Goal: Navigation & Orientation: Find specific page/section

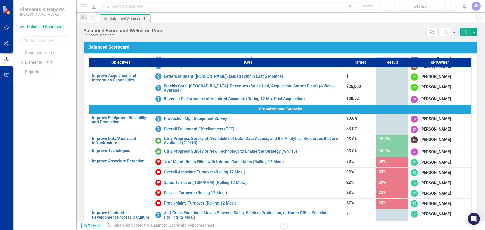
scroll to position [231, 0]
click at [412, 158] on div "BC [PERSON_NAME]" at bounding box center [439, 161] width 58 height 7
click at [199, 201] on link "Prod./Maint. Turnover (Rolling 12 Mos.)" at bounding box center [252, 203] width 177 height 5
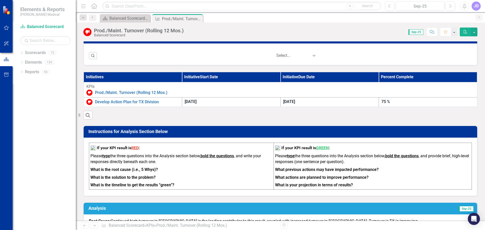
scroll to position [151, 0]
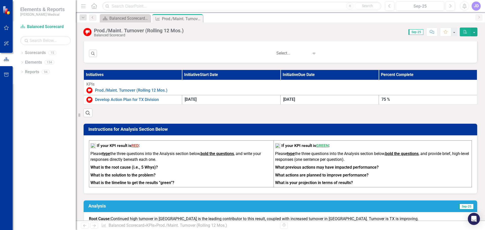
click at [179, 112] on div "Search" at bounding box center [280, 111] width 394 height 12
click at [150, 99] on link "Develop Action Plan for TX Division" at bounding box center [137, 100] width 84 height 6
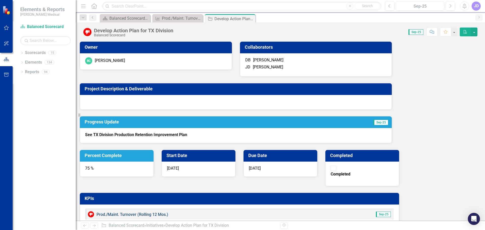
click at [168, 212] on link "Prod./Maint. Turnover (Rolling 12 Mos.)" at bounding box center [132, 214] width 72 height 5
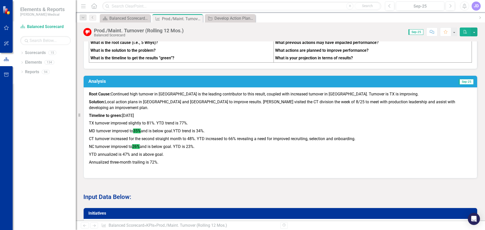
scroll to position [150, 0]
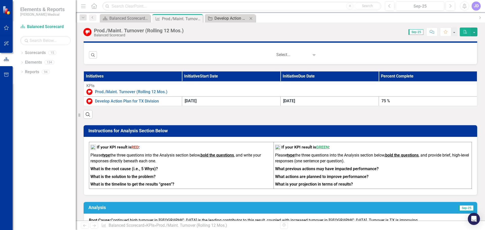
click at [228, 19] on div "Develop Action Plan for TX Division" at bounding box center [230, 18] width 33 height 6
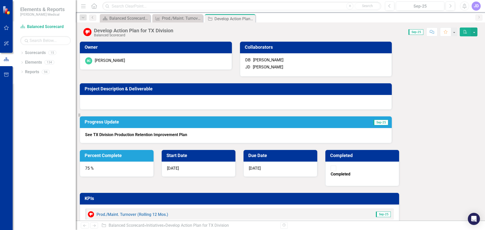
click at [154, 137] on strong "See TX Division Production Retention Improvement Plan" at bounding box center [136, 134] width 102 height 5
click at [163, 134] on div "See TX Division Production Retention Improvement Plan" at bounding box center [236, 135] width 312 height 15
click at [21, 53] on icon "Dropdown" at bounding box center [22, 53] width 4 height 3
click at [19, 81] on icon "Dropdown" at bounding box center [17, 81] width 4 height 3
click at [22, 100] on icon at bounding box center [21, 101] width 1 height 2
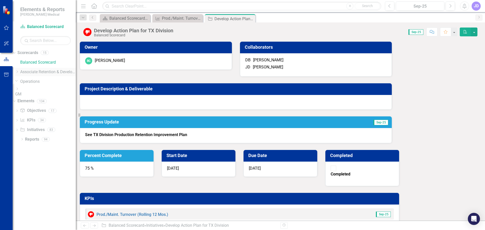
click at [18, 71] on icon at bounding box center [17, 71] width 1 height 3
click at [39, 82] on link "Retention" at bounding box center [45, 85] width 61 height 6
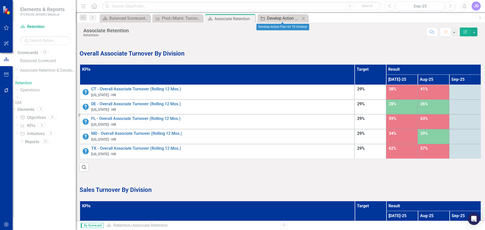
click at [285, 19] on div "Develop Action Plan for TX Division" at bounding box center [283, 18] width 33 height 6
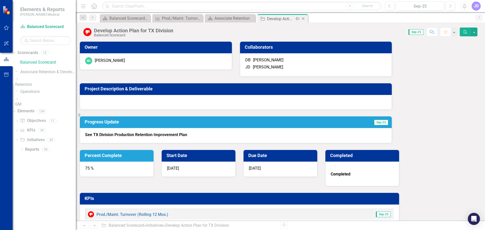
click at [303, 18] on icon "Close" at bounding box center [302, 19] width 5 height 4
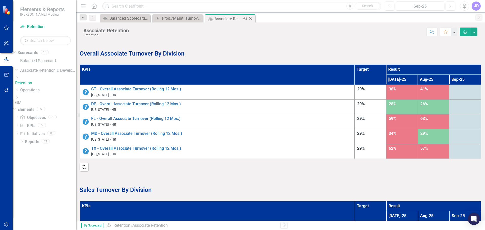
click at [249, 18] on icon "Close" at bounding box center [250, 19] width 5 height 4
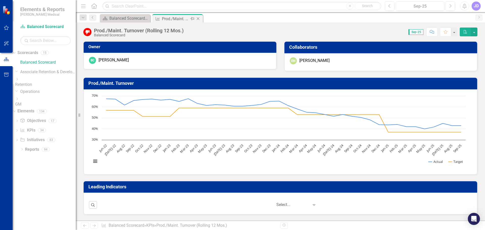
click at [198, 17] on icon "Close" at bounding box center [197, 19] width 5 height 4
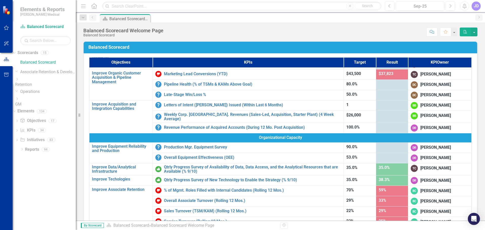
scroll to position [231, 0]
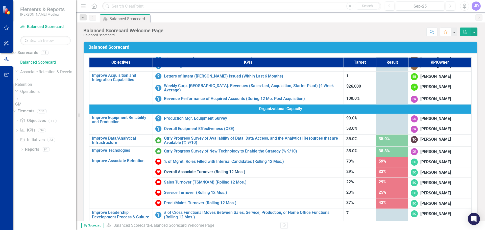
click at [182, 171] on link "Overall Associate Turnover (Rolling 12 Mos.)" at bounding box center [252, 172] width 177 height 5
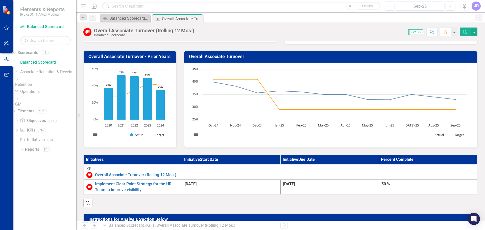
scroll to position [101, 0]
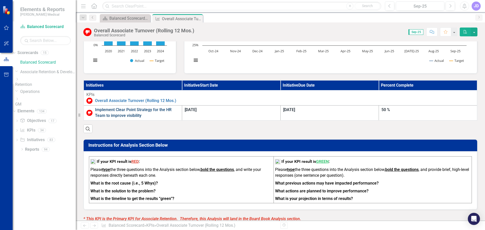
click at [142, 109] on link "Implement Clear Point Strategy for the HR Team to improve visibility" at bounding box center [137, 113] width 84 height 12
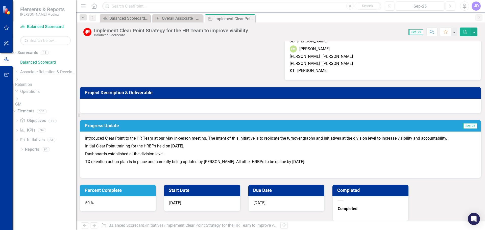
scroll to position [24, 0]
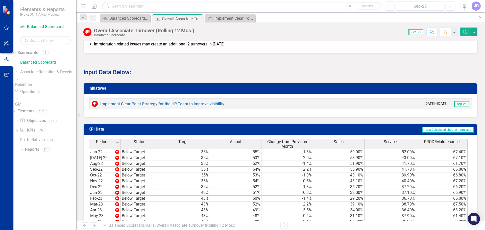
scroll to position [404, 0]
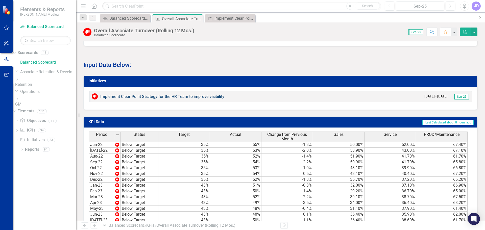
click at [188, 94] on link "Implement Clear Point Strategy for the HR Team to improve visibility" at bounding box center [162, 96] width 124 height 5
